Goal: Find specific page/section: Find specific page/section

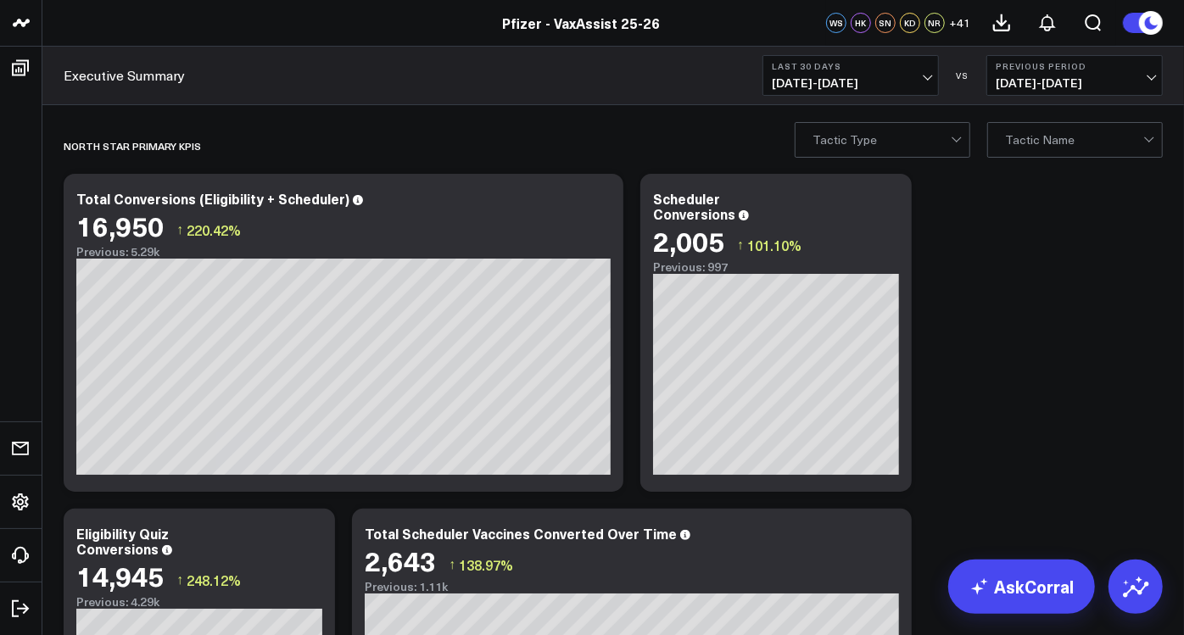
click at [1148, 79] on span "[DATE] - [DATE]" at bounding box center [1074, 83] width 158 height 14
click at [1036, 213] on link "No Comparison" at bounding box center [1074, 211] width 175 height 32
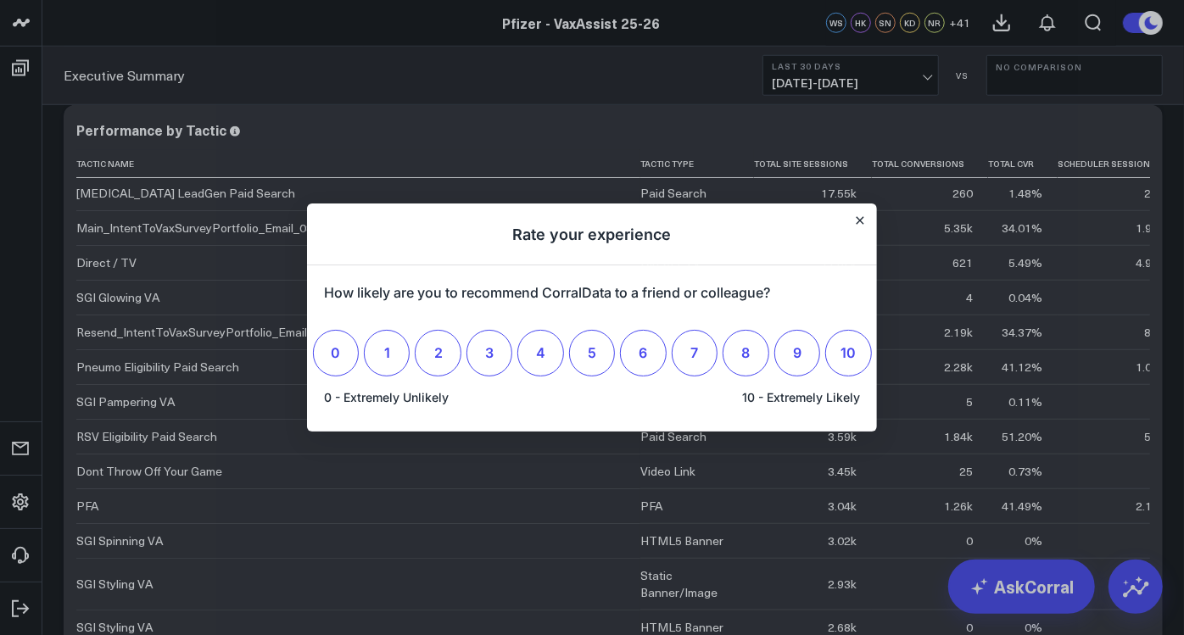
click at [858, 213] on h1 "Rate your experience" at bounding box center [592, 234] width 570 height 62
click at [863, 220] on icon "Close" at bounding box center [859, 220] width 8 height 8
